Goal: Find specific page/section: Find specific page/section

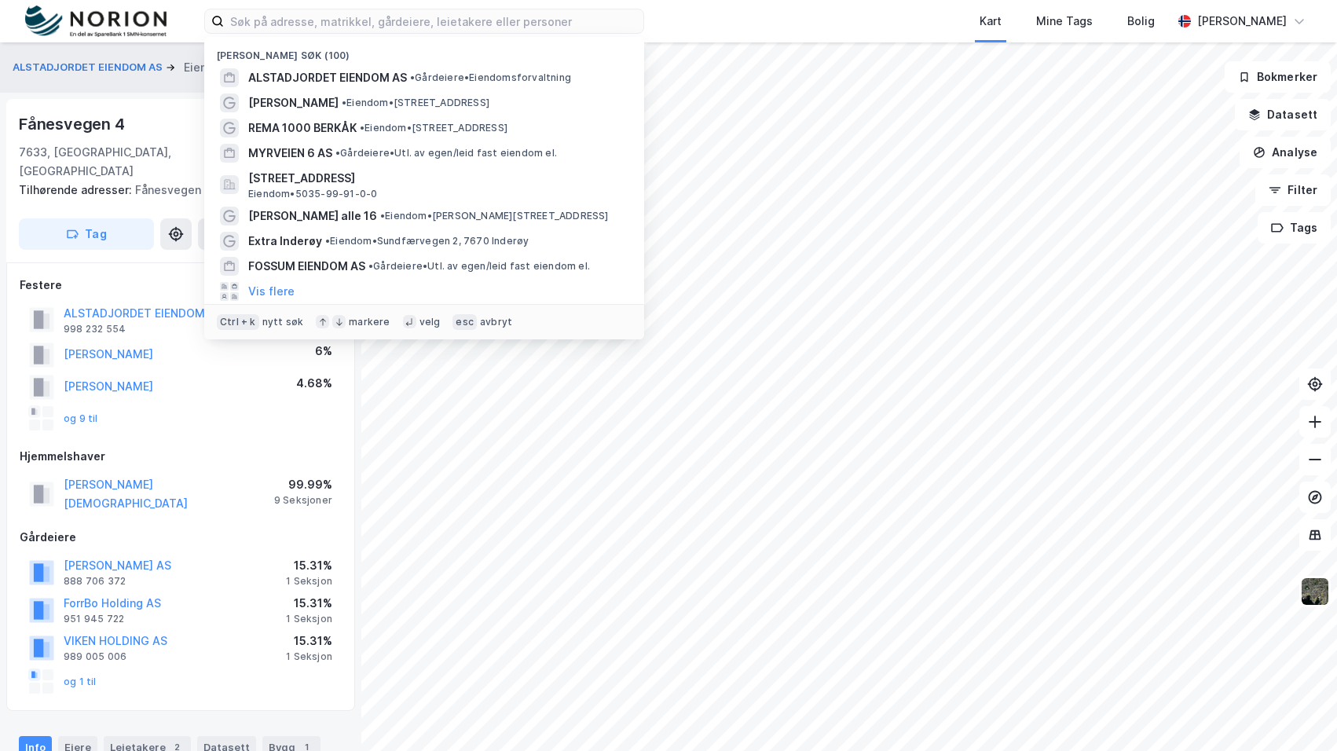
click at [376, 28] on input at bounding box center [433, 21] width 419 height 24
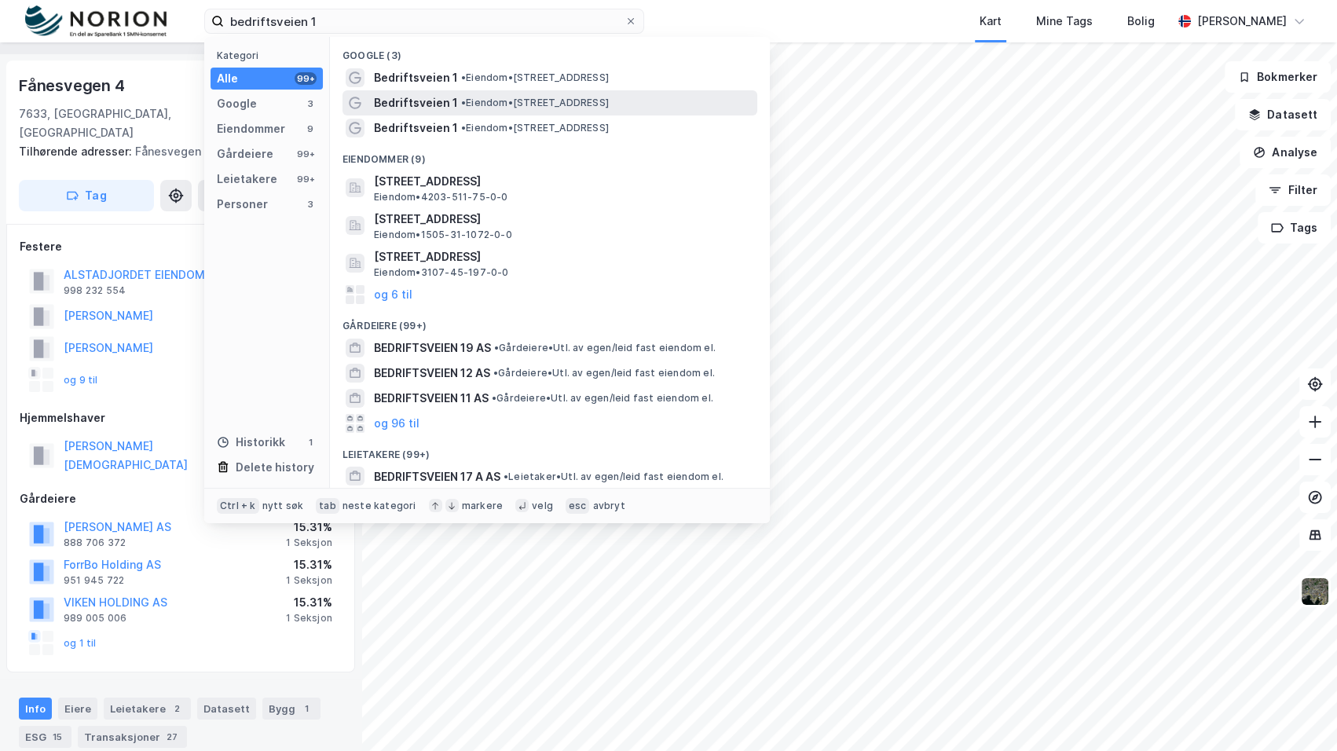
type input "bedriftsveien 1"
click at [433, 92] on div "Bedriftsveien 1 • Eiendom • [STREET_ADDRESS]" at bounding box center [549, 102] width 415 height 25
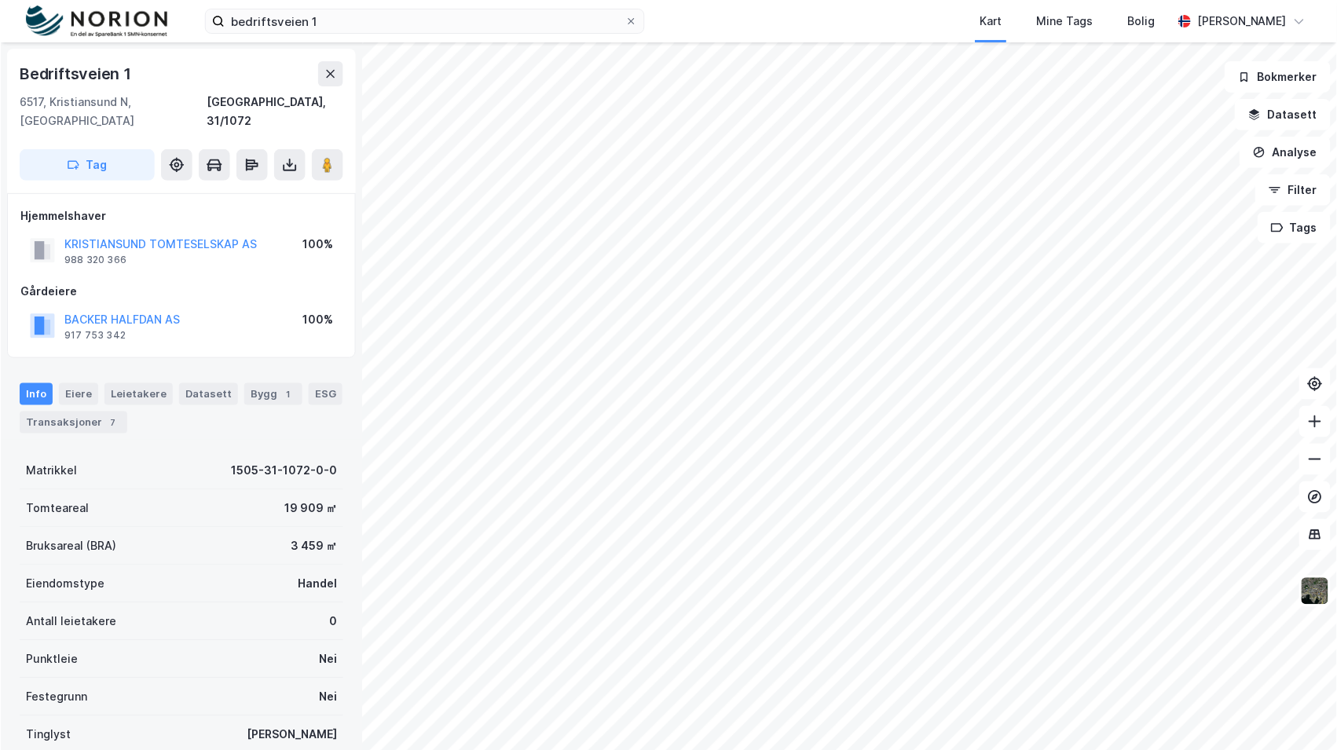
scroll to position [38, 0]
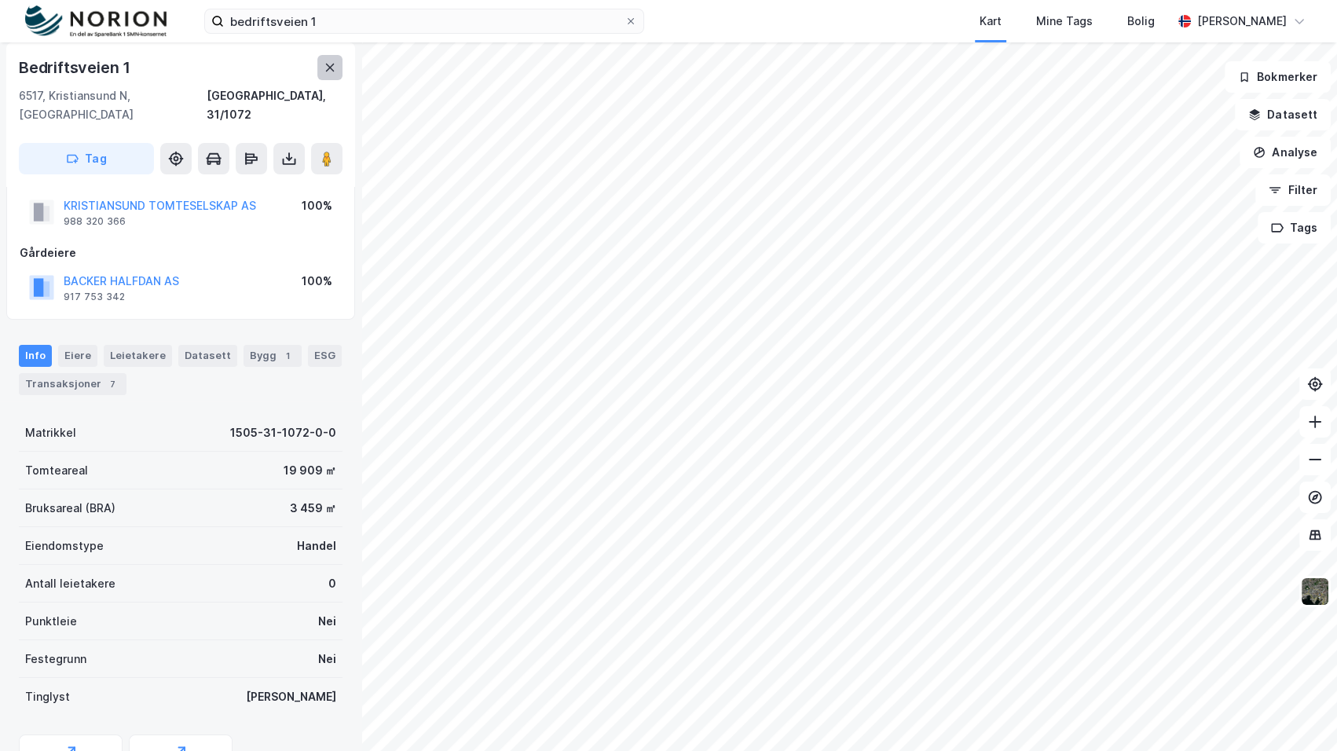
click at [333, 69] on icon at bounding box center [330, 67] width 13 height 13
